Goal: Transaction & Acquisition: Subscribe to service/newsletter

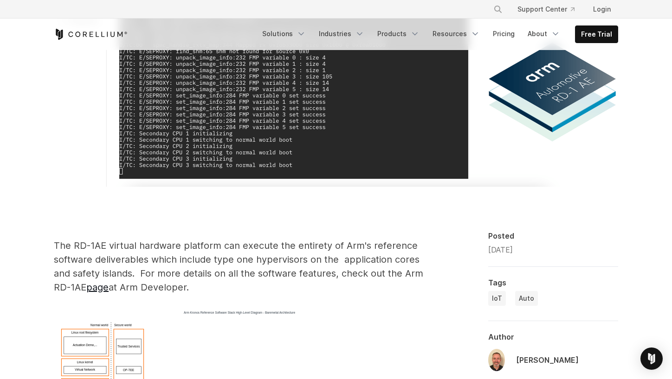
scroll to position [232, 0]
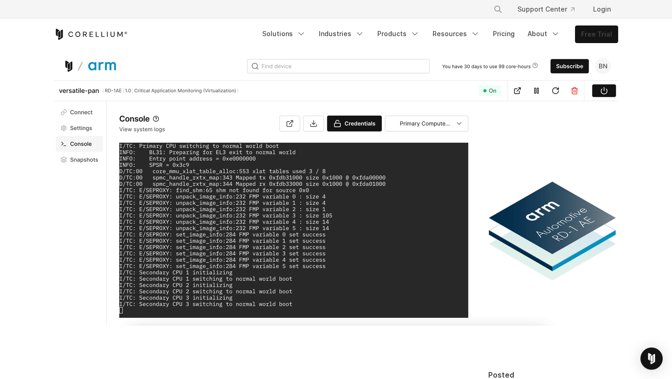
click at [592, 34] on link "Free Trial" at bounding box center [596, 34] width 42 height 17
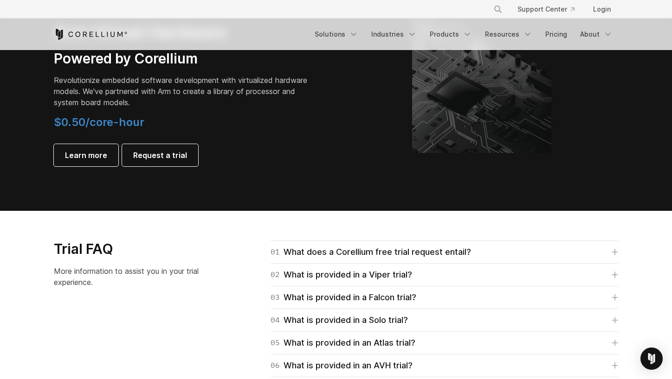
scroll to position [1159, 0]
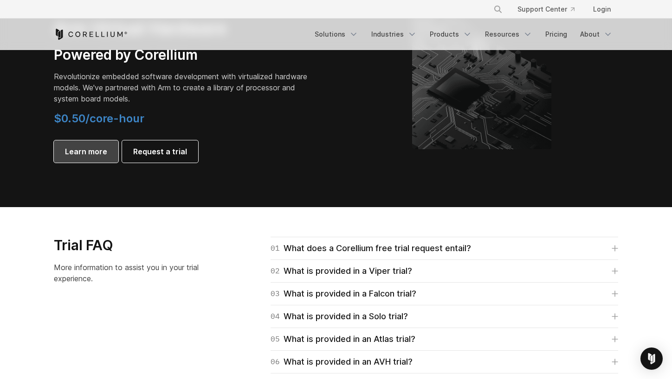
click at [89, 152] on span "Learn more" at bounding box center [86, 151] width 42 height 11
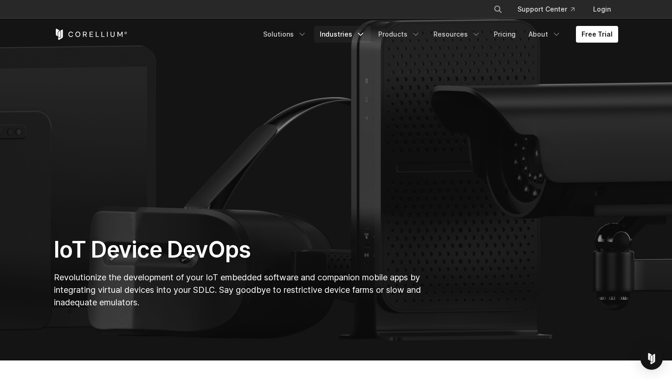
click at [339, 38] on link "Industries" at bounding box center [342, 34] width 57 height 17
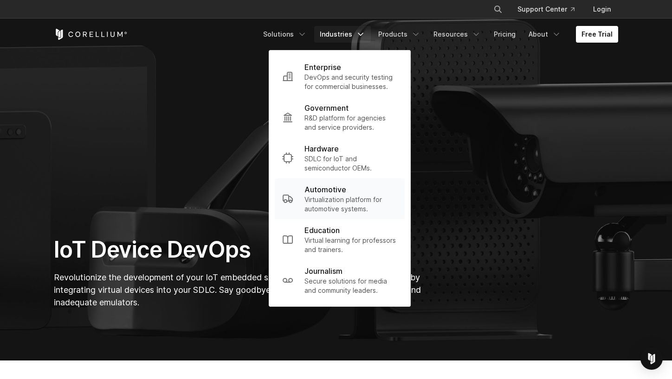
click at [333, 197] on p "Virtualization platform for automotive systems." at bounding box center [350, 204] width 93 height 19
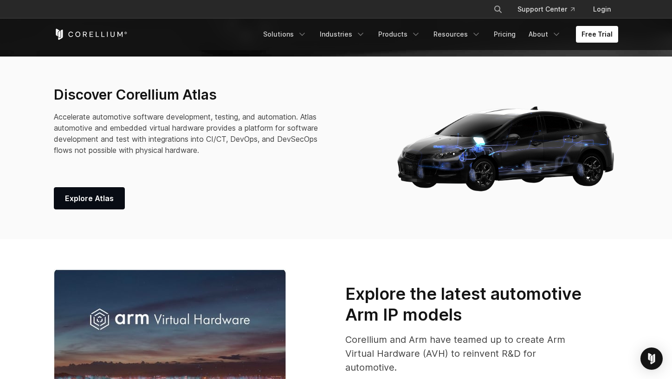
scroll to position [450, 0]
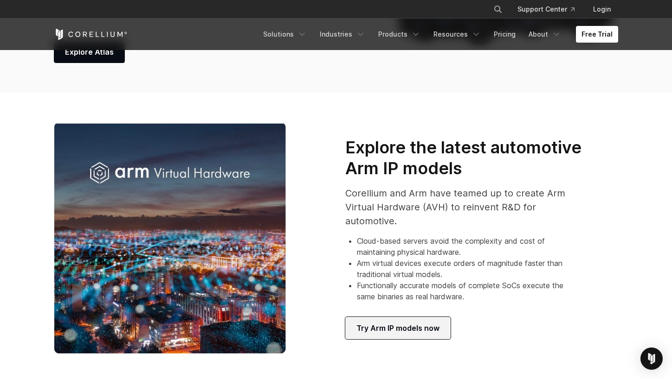
click at [419, 336] on link "Try Arm IP models now" at bounding box center [397, 328] width 105 height 22
